Goal: Navigation & Orientation: Find specific page/section

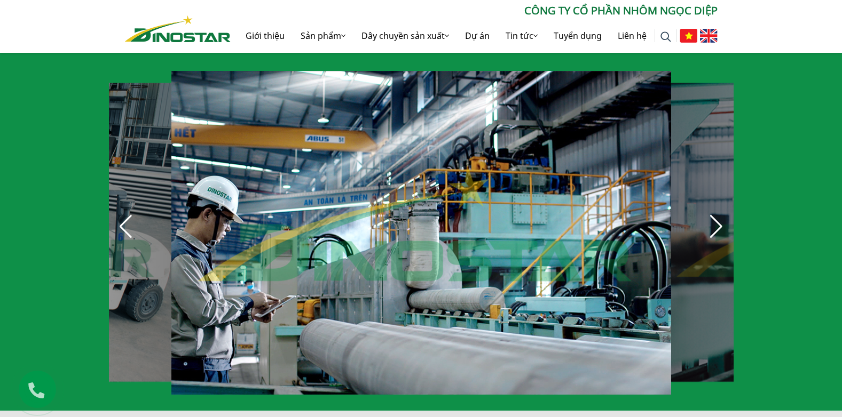
scroll to position [747, 0]
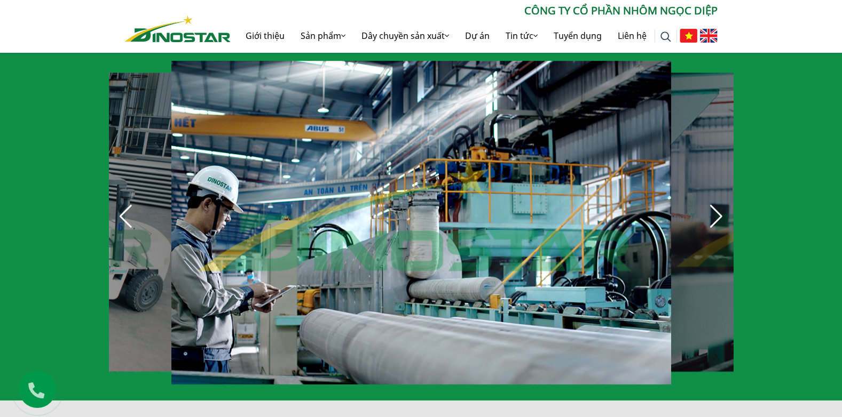
click at [724, 213] on div "Next slide" at bounding box center [715, 216] width 23 height 23
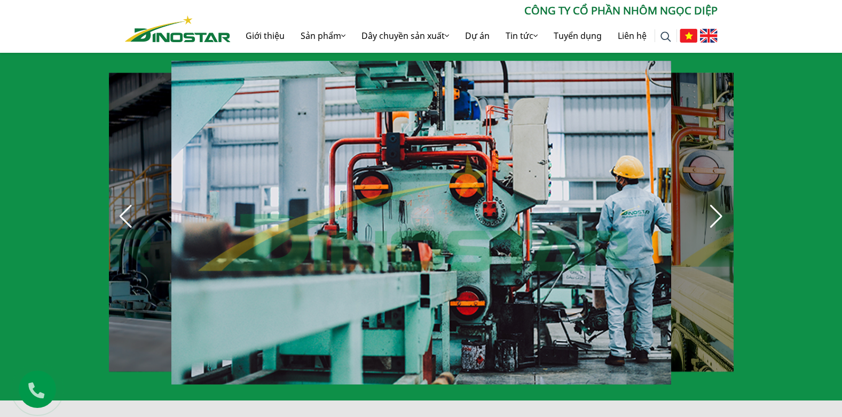
click at [724, 213] on div "Next slide" at bounding box center [715, 216] width 23 height 23
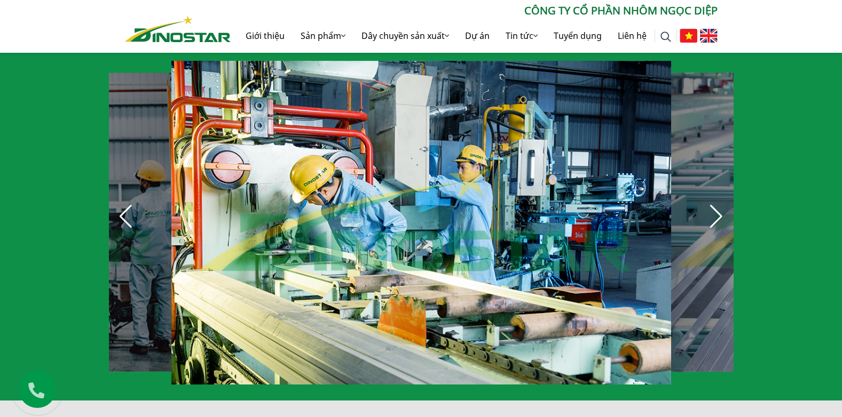
click at [721, 211] on div "Next slide" at bounding box center [715, 216] width 23 height 23
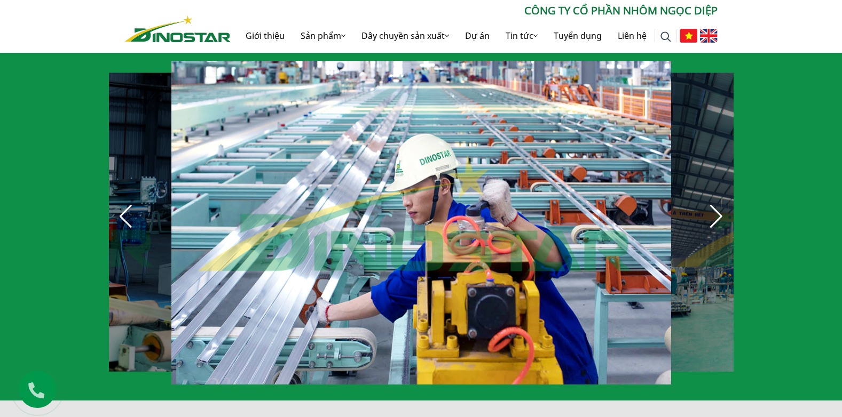
click at [721, 211] on div "Next slide" at bounding box center [715, 216] width 23 height 23
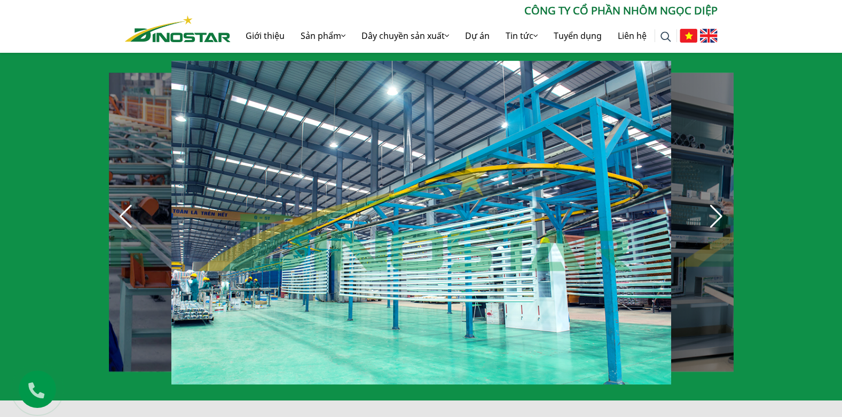
click at [721, 211] on div "Next slide" at bounding box center [715, 216] width 23 height 23
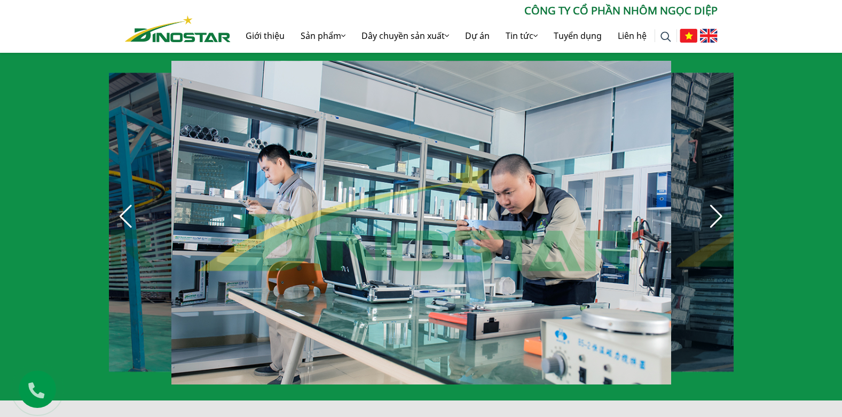
click at [721, 211] on div "Next slide" at bounding box center [715, 216] width 23 height 23
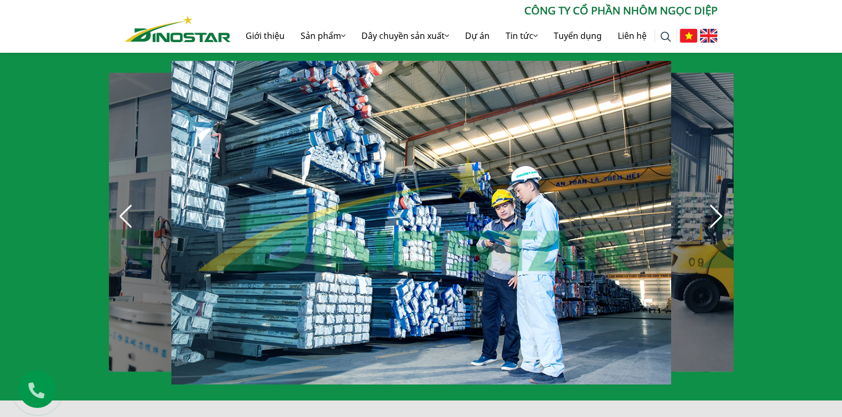
click at [721, 211] on div "Next slide" at bounding box center [715, 216] width 23 height 23
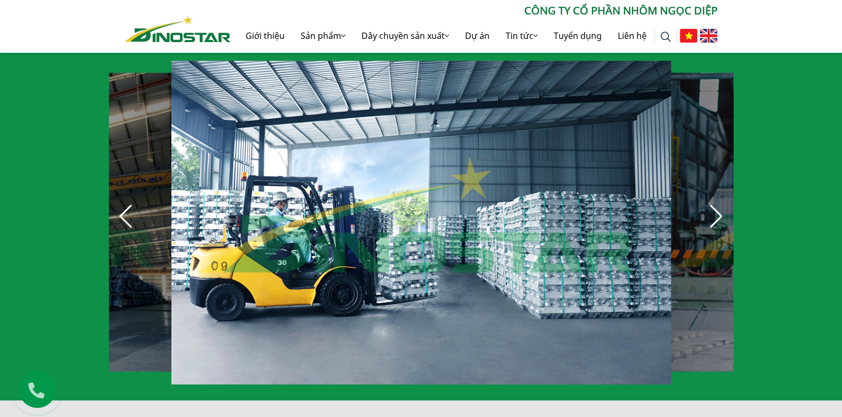
click at [721, 211] on div "Next slide" at bounding box center [715, 216] width 23 height 23
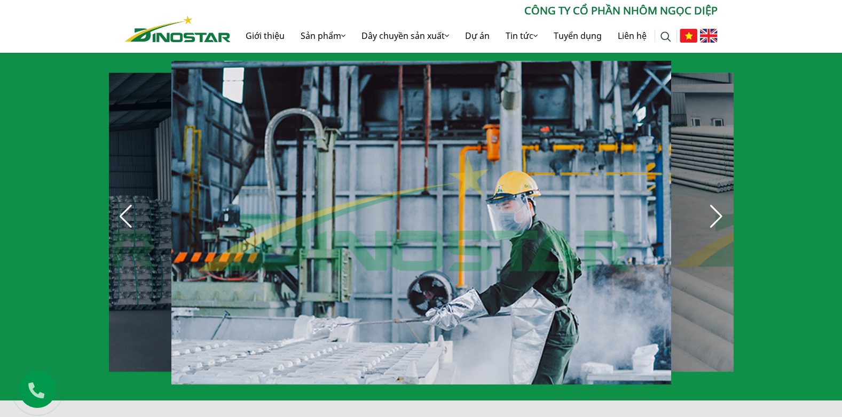
click at [721, 211] on div "Next slide" at bounding box center [715, 216] width 23 height 23
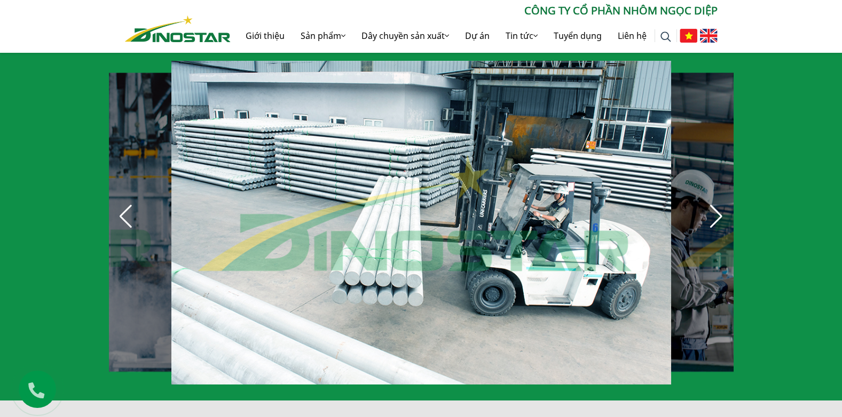
click at [707, 205] on div "Next slide" at bounding box center [715, 216] width 23 height 23
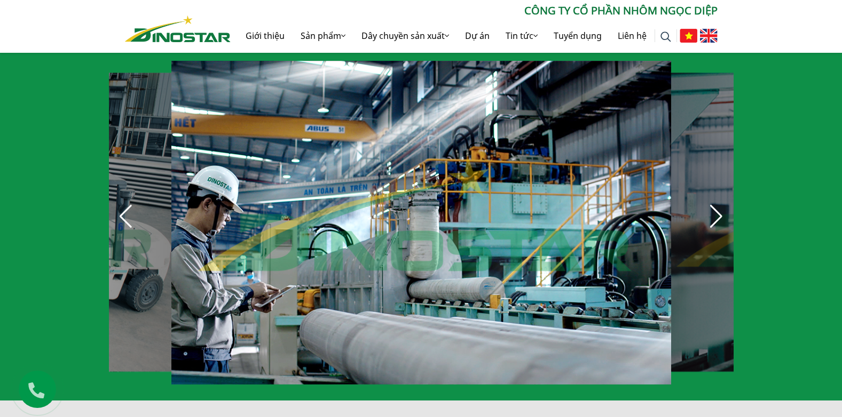
click at [707, 205] on div "Next slide" at bounding box center [715, 216] width 23 height 23
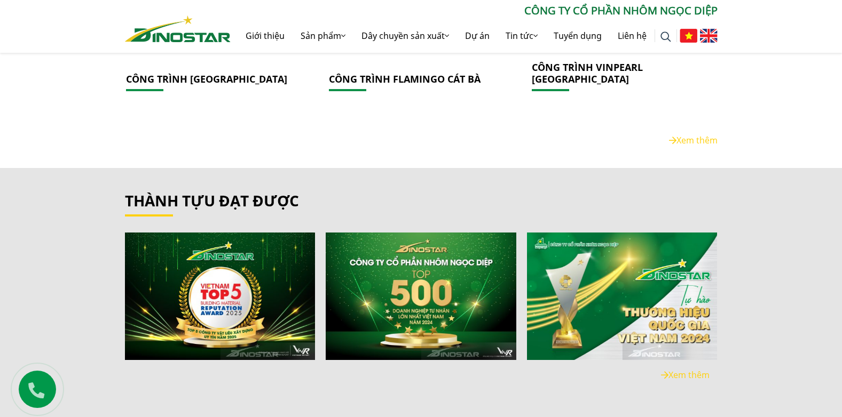
scroll to position [1868, 0]
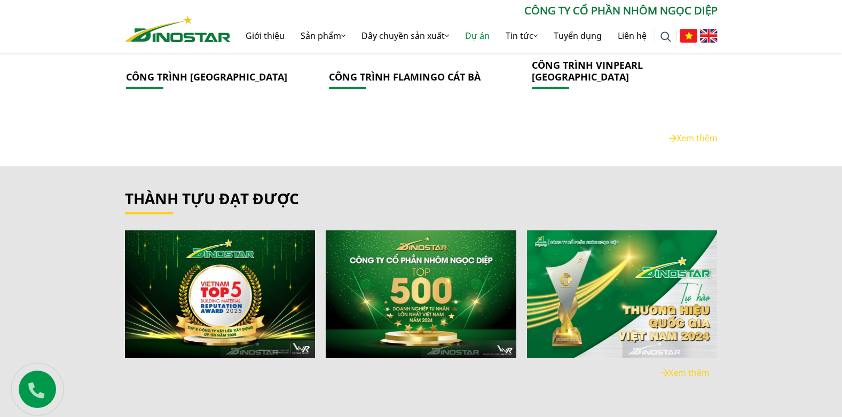
click at [480, 29] on link "Dự án" at bounding box center [477, 36] width 41 height 34
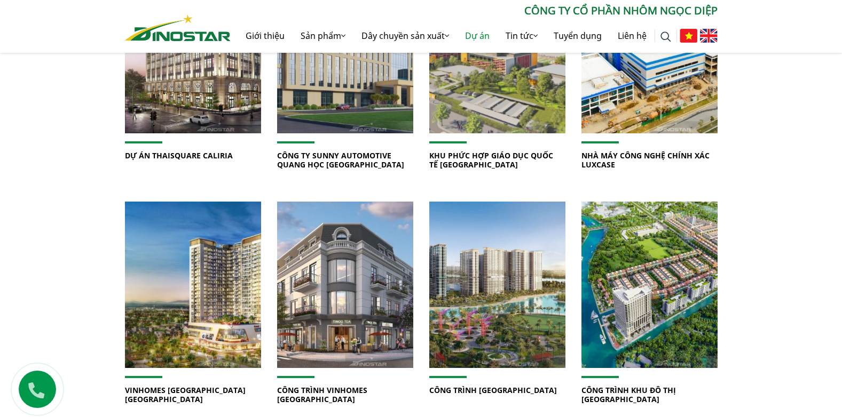
scroll to position [694, 0]
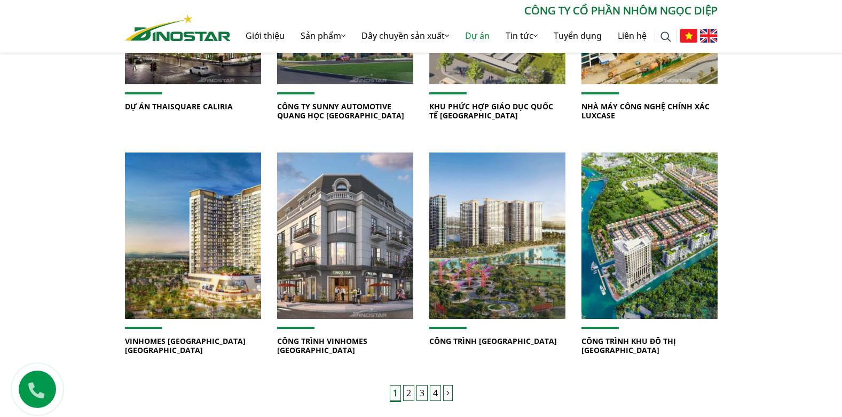
click at [404, 385] on link "2" at bounding box center [408, 393] width 11 height 16
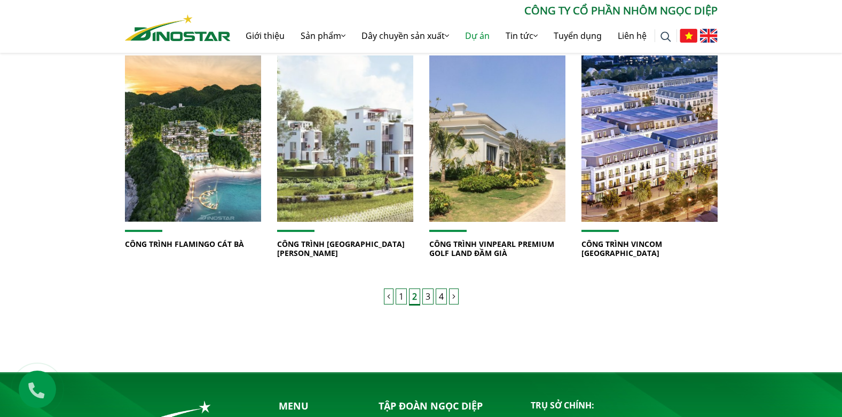
scroll to position [800, 0]
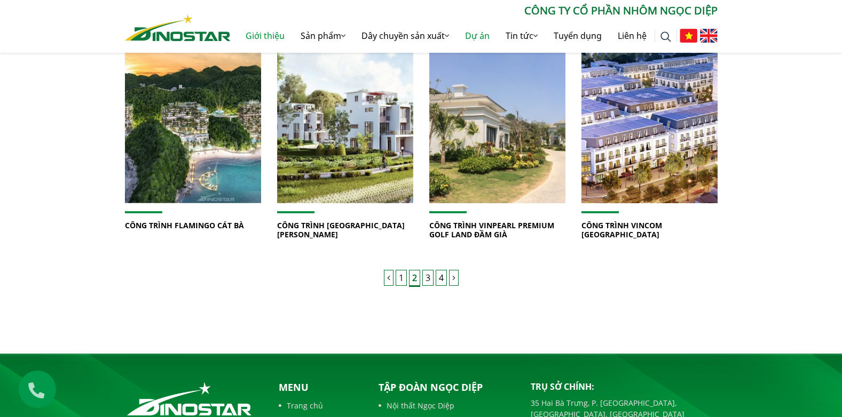
click at [259, 38] on link "Giới thiệu" at bounding box center [264, 36] width 55 height 34
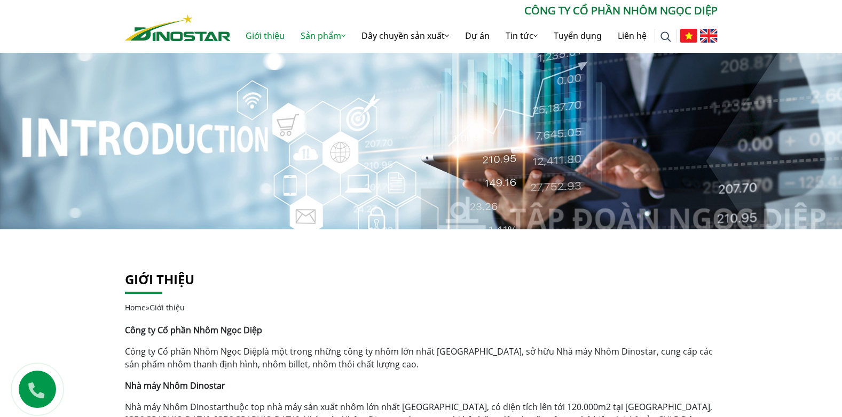
click at [341, 37] on icon at bounding box center [343, 35] width 4 height 9
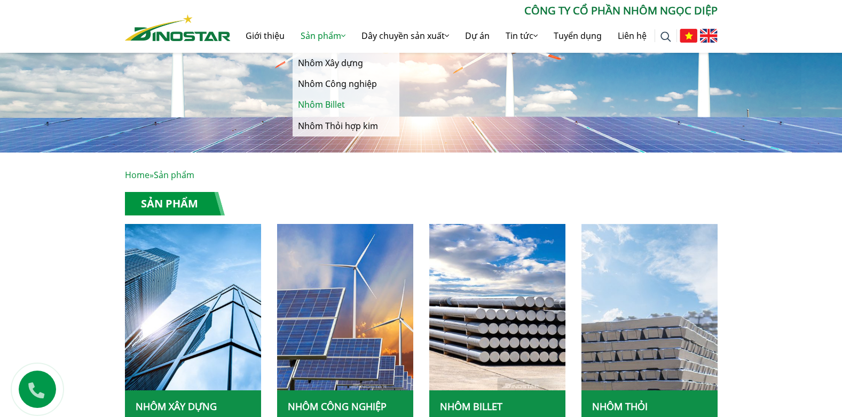
scroll to position [213, 0]
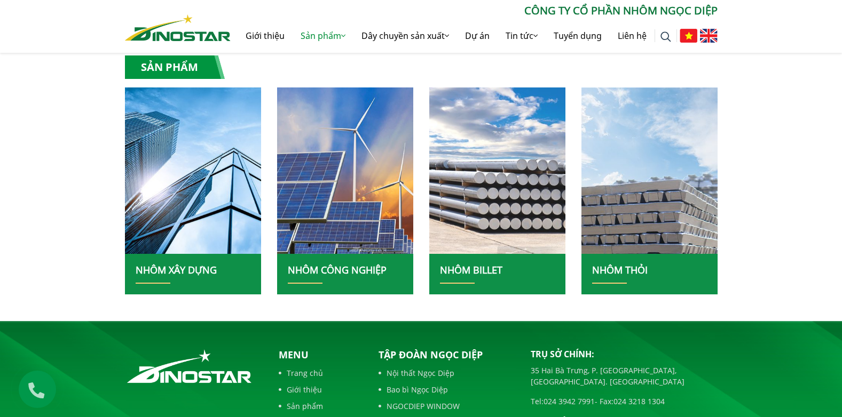
click at [446, 242] on img at bounding box center [497, 171] width 146 height 178
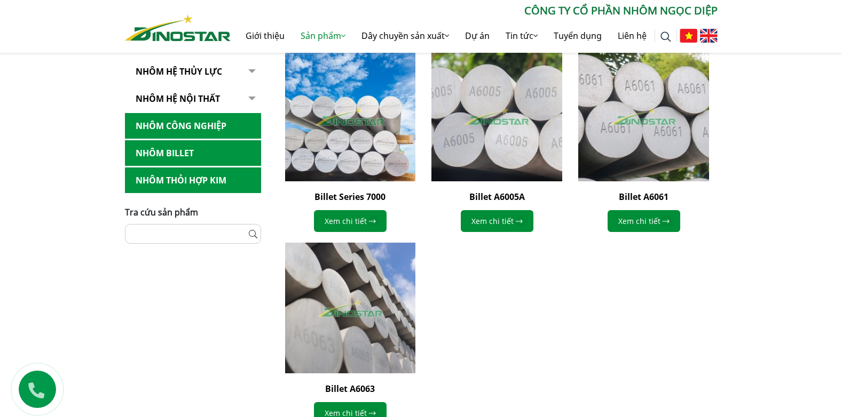
scroll to position [210, 0]
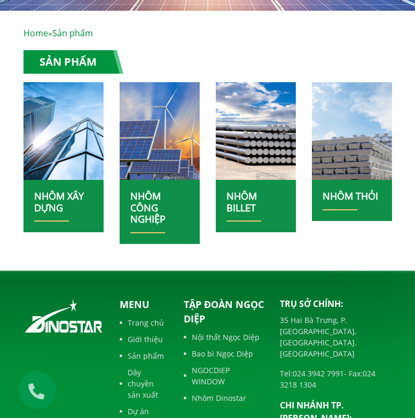
scroll to position [464, 0]
